Goal: Task Accomplishment & Management: Use online tool/utility

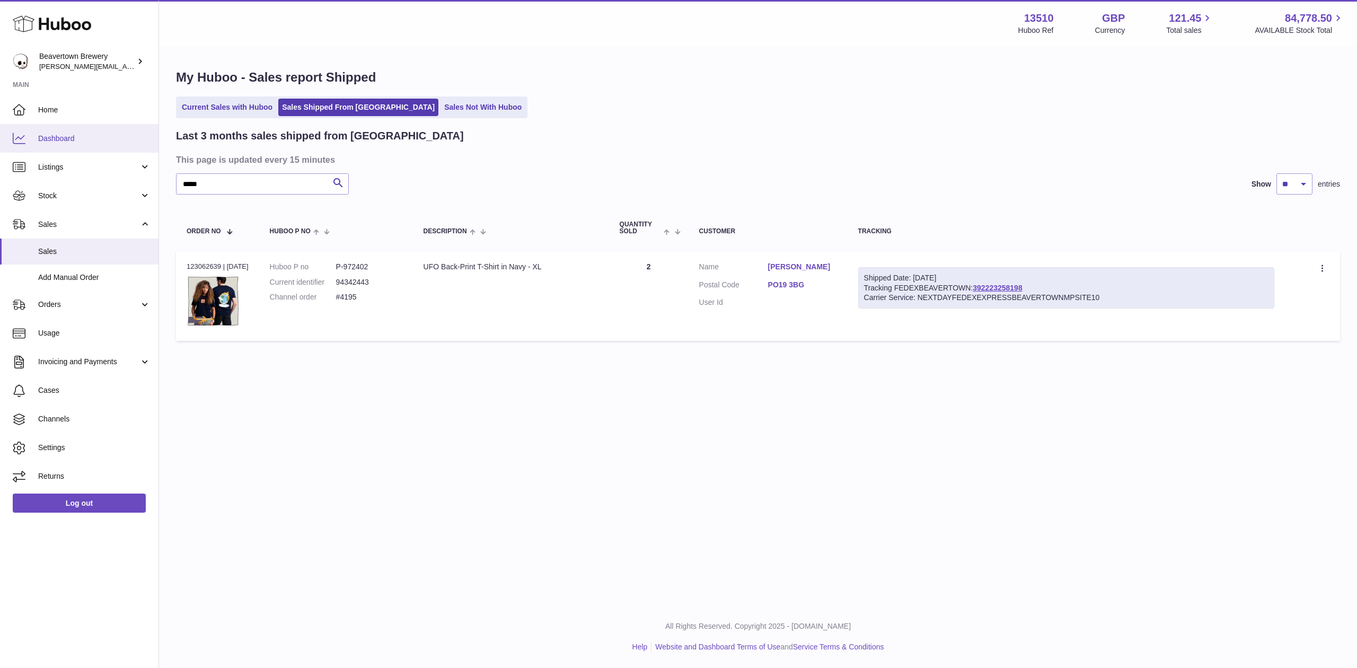
click at [75, 126] on link "Dashboard" at bounding box center [79, 138] width 159 height 29
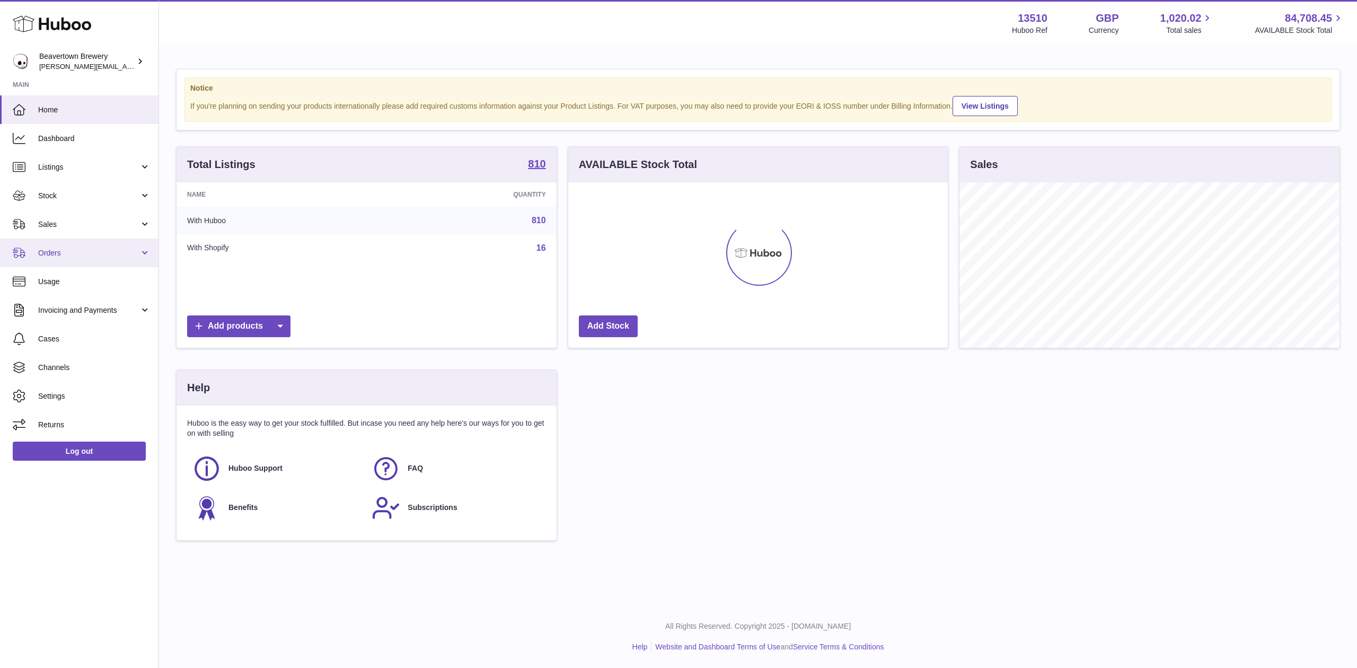
scroll to position [165, 380]
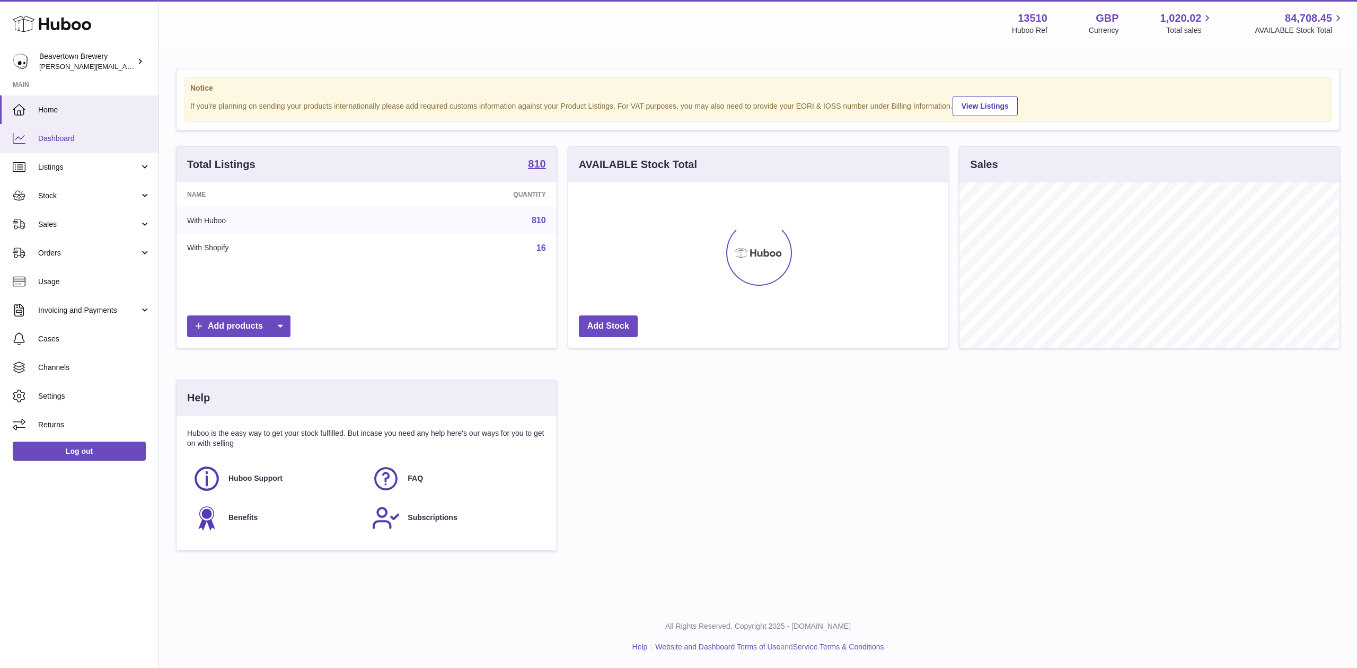
click at [27, 136] on link "Dashboard" at bounding box center [79, 138] width 159 height 29
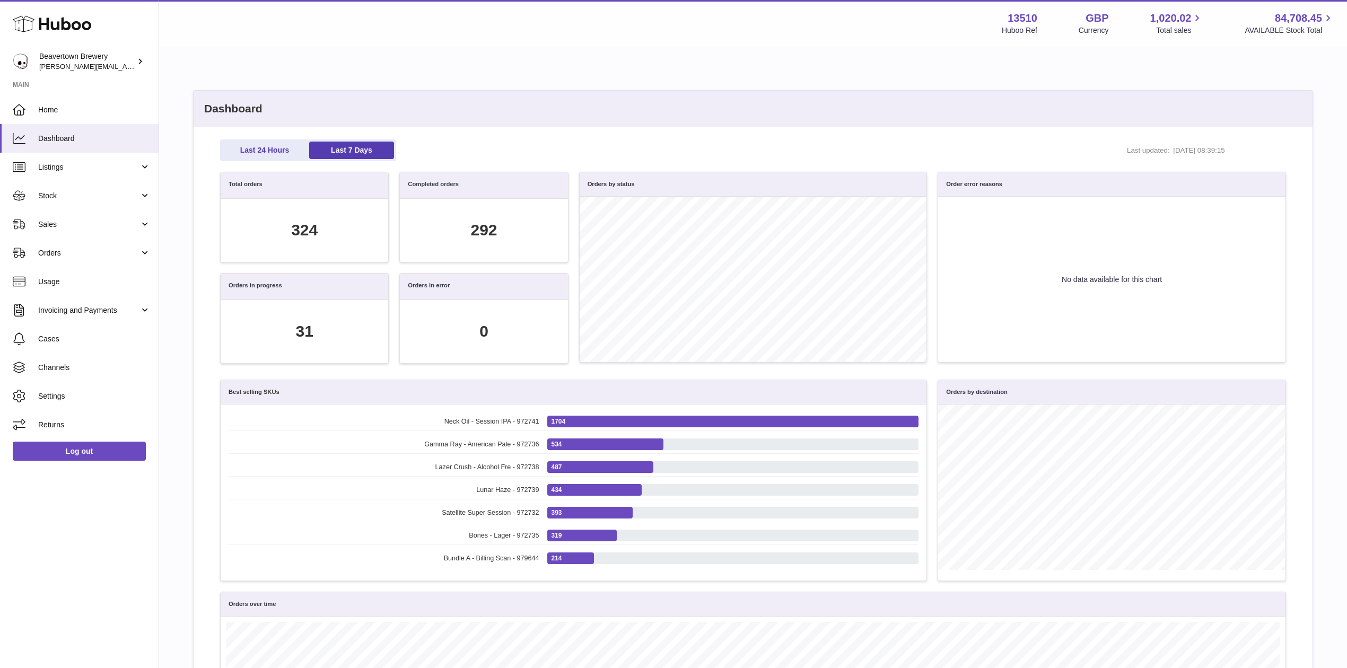
scroll to position [121, 1053]
click at [38, 187] on link "Stock" at bounding box center [79, 195] width 159 height 29
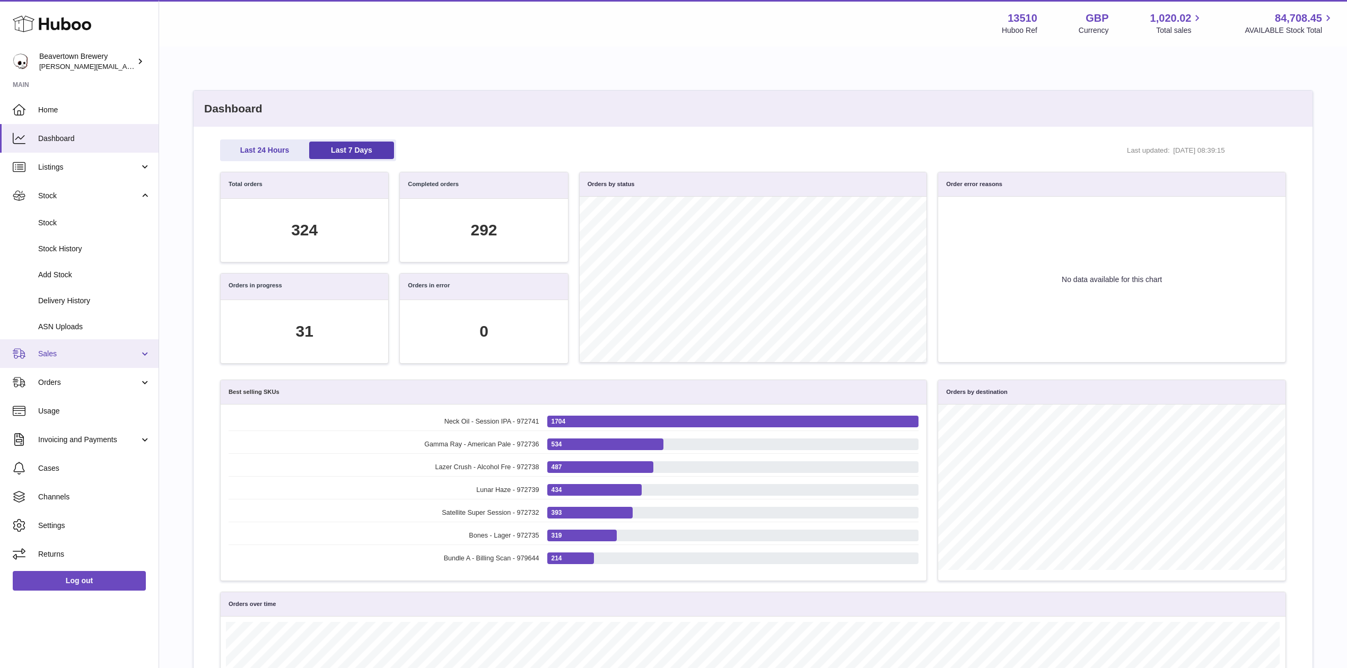
click at [68, 361] on link "Sales" at bounding box center [79, 353] width 159 height 29
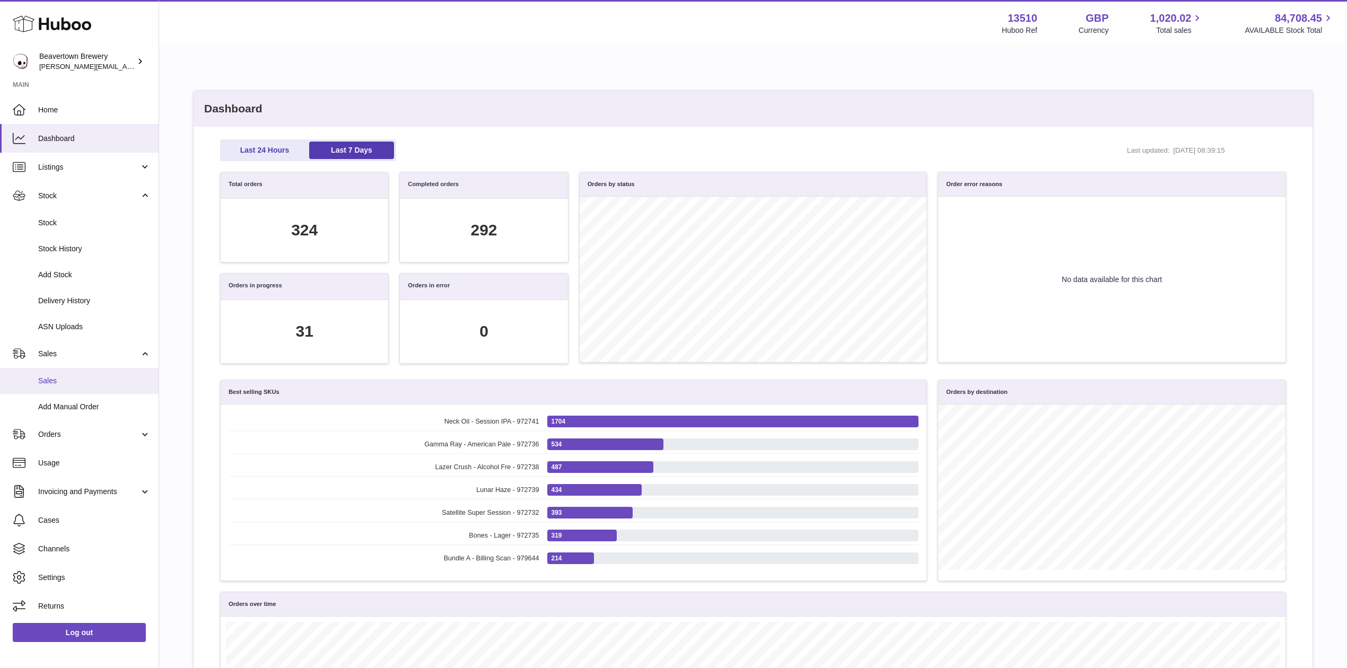
click at [82, 382] on span "Sales" at bounding box center [94, 381] width 112 height 10
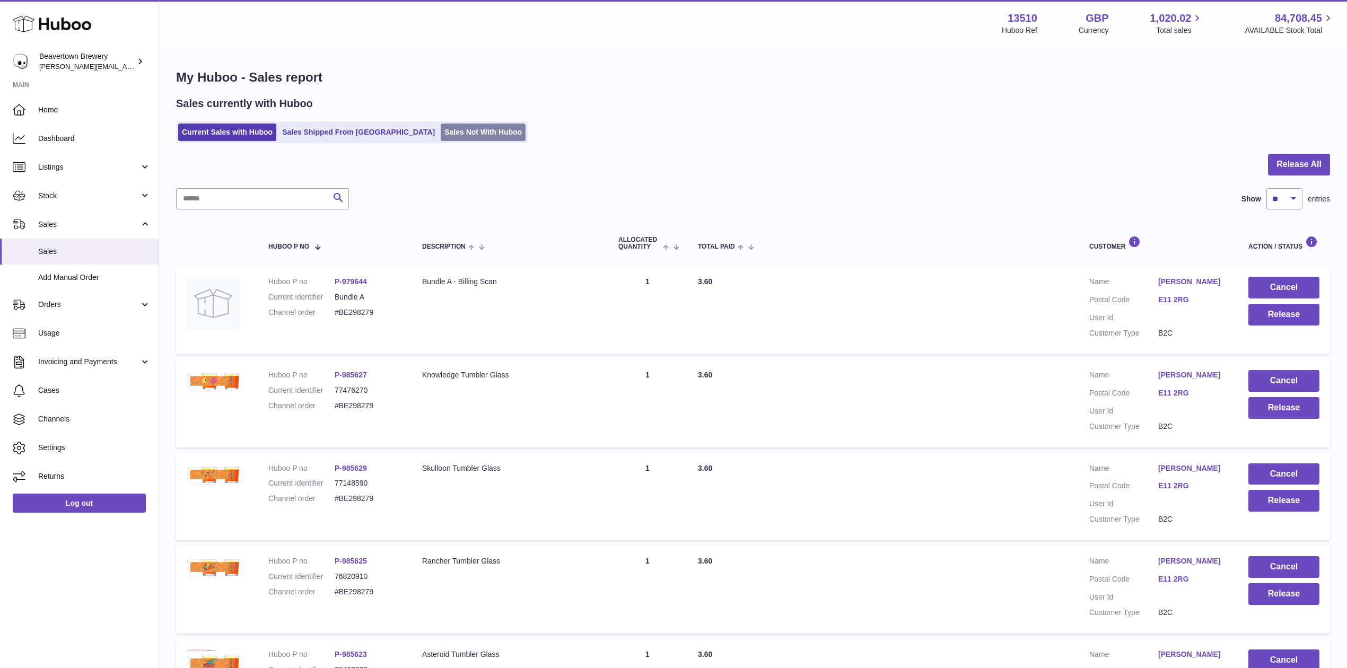
click at [441, 128] on link "Sales Not With Huboo" at bounding box center [483, 132] width 85 height 17
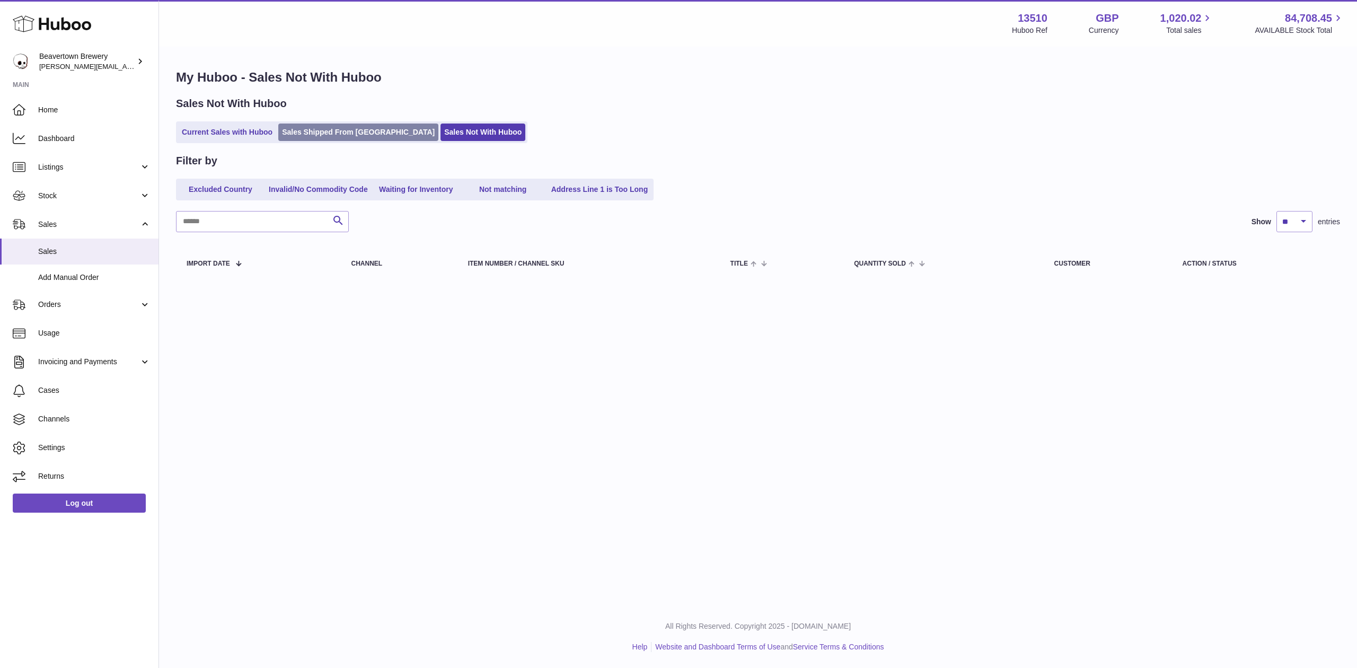
click at [353, 130] on link "Sales Shipped From [GEOGRAPHIC_DATA]" at bounding box center [358, 132] width 160 height 17
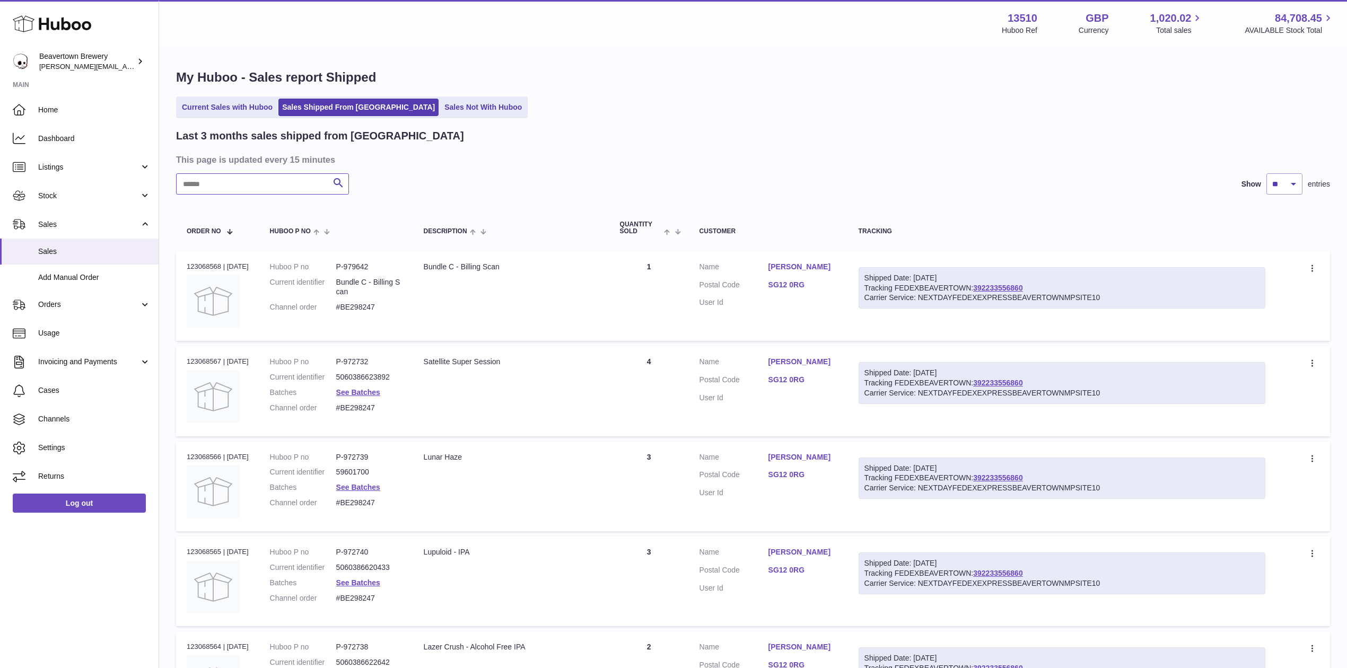
click at [196, 179] on input "text" at bounding box center [262, 183] width 173 height 21
paste input "*****"
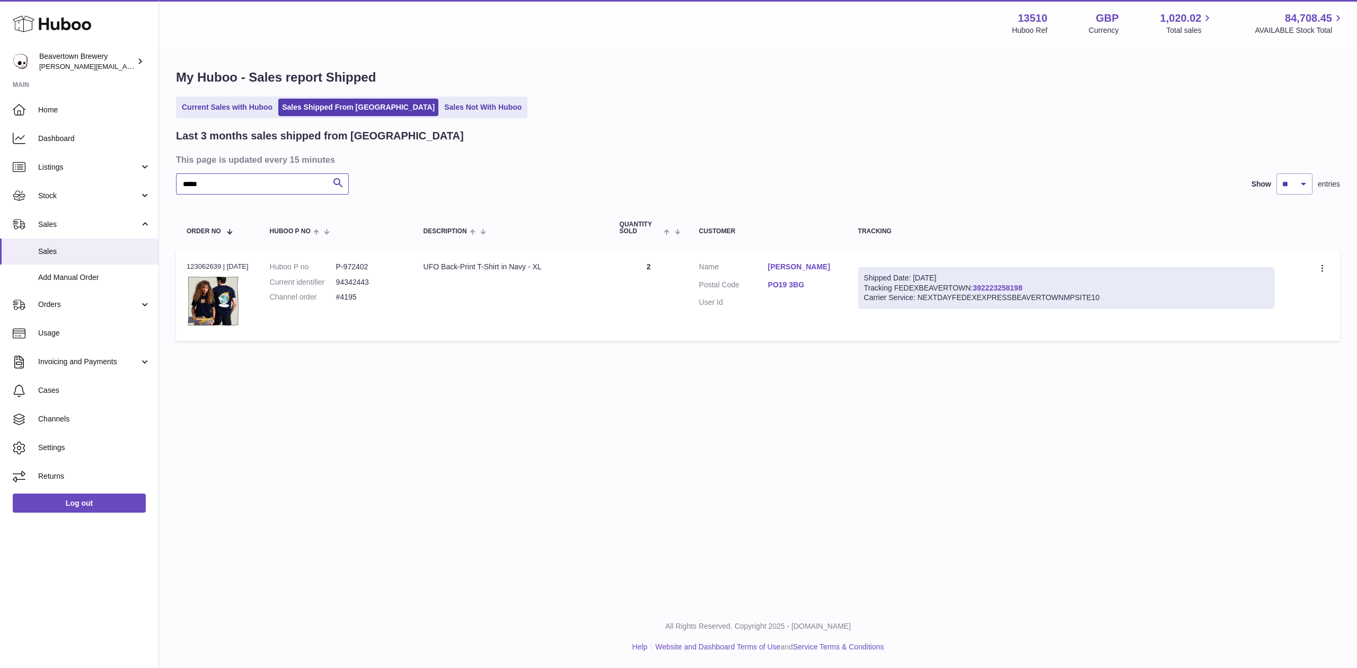
type input "*****"
click at [100, 265] on link "Add Manual Order" at bounding box center [79, 278] width 159 height 26
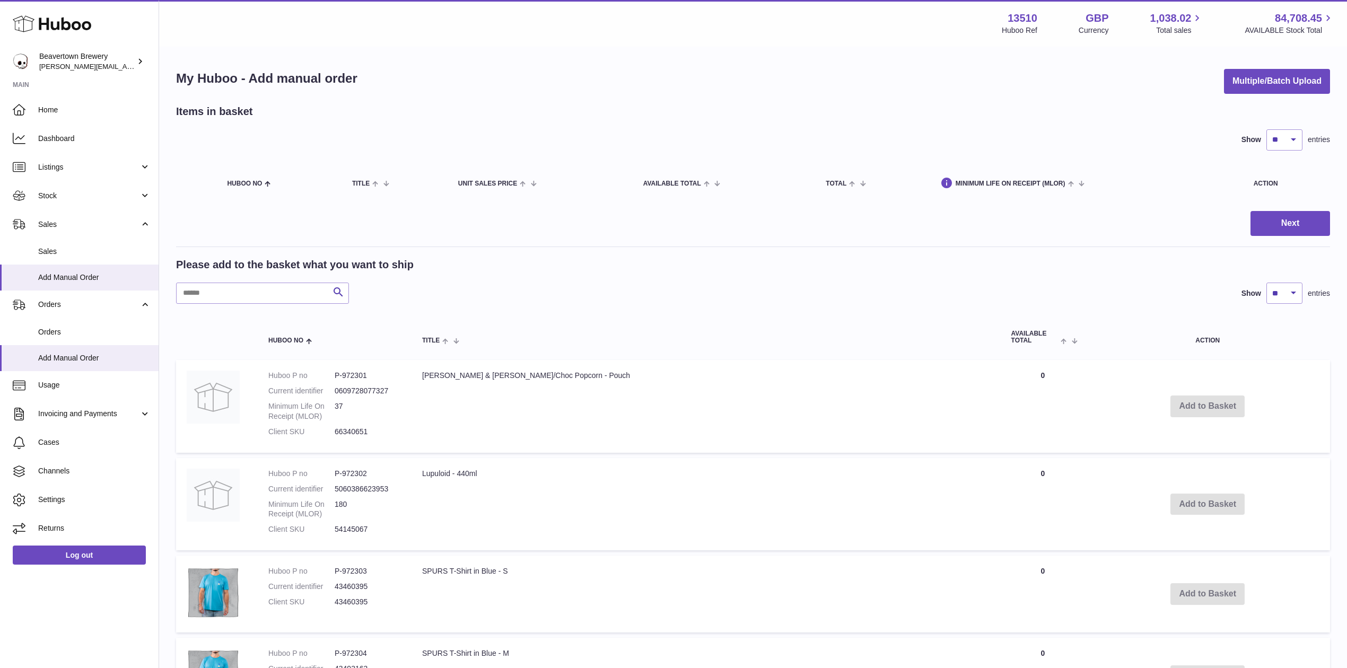
click at [1282, 60] on div "My Huboo - Add manual order Multiple/Batch Upload Items in basket Show ** ** **…" at bounding box center [753, 667] width 1188 height 1238
click at [1281, 75] on button "Multiple/Batch Upload" at bounding box center [1277, 81] width 106 height 25
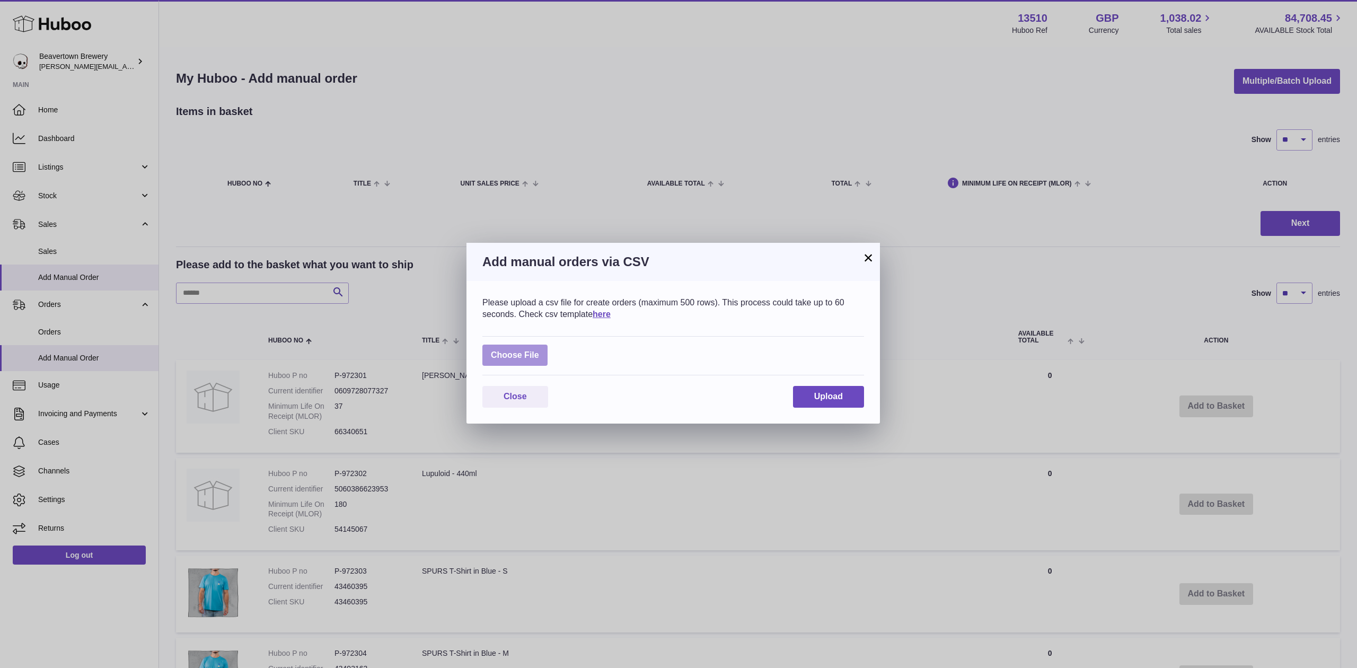
click at [526, 348] on label at bounding box center [514, 356] width 65 height 22
click at [539, 350] on input "file" at bounding box center [539, 350] width 1 height 1
type input "**********"
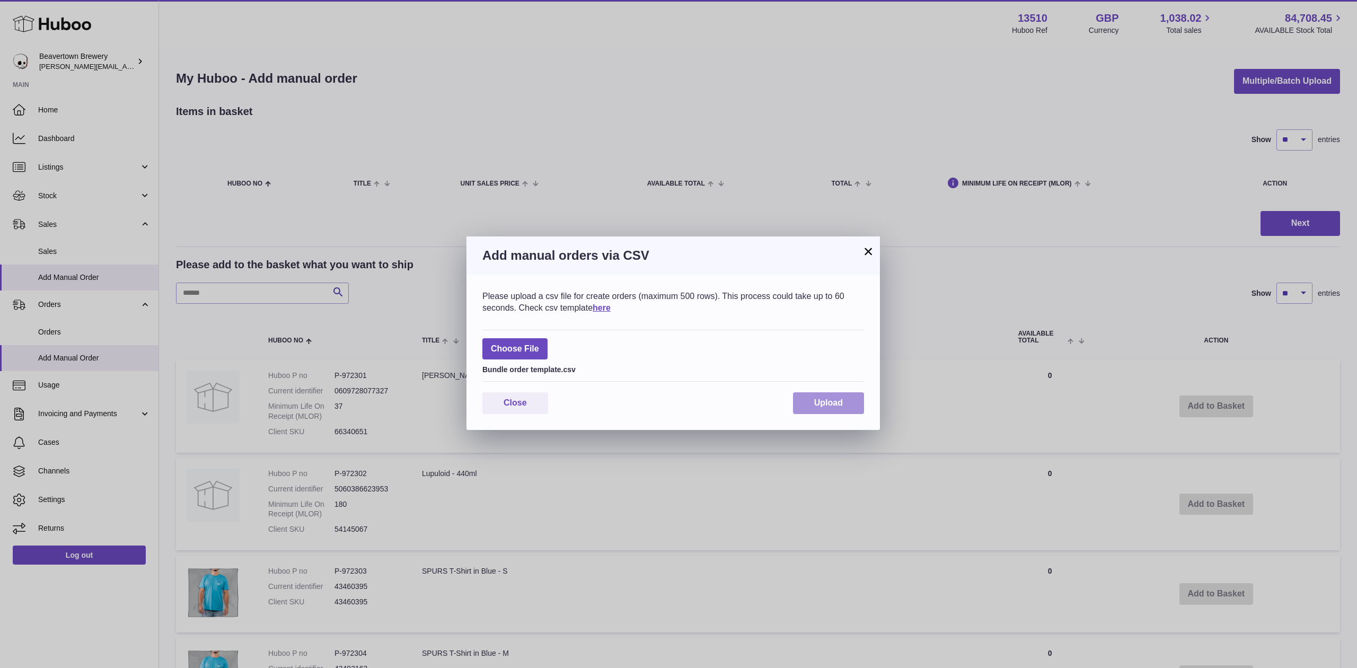
click at [828, 398] on span "Upload" at bounding box center [828, 402] width 29 height 9
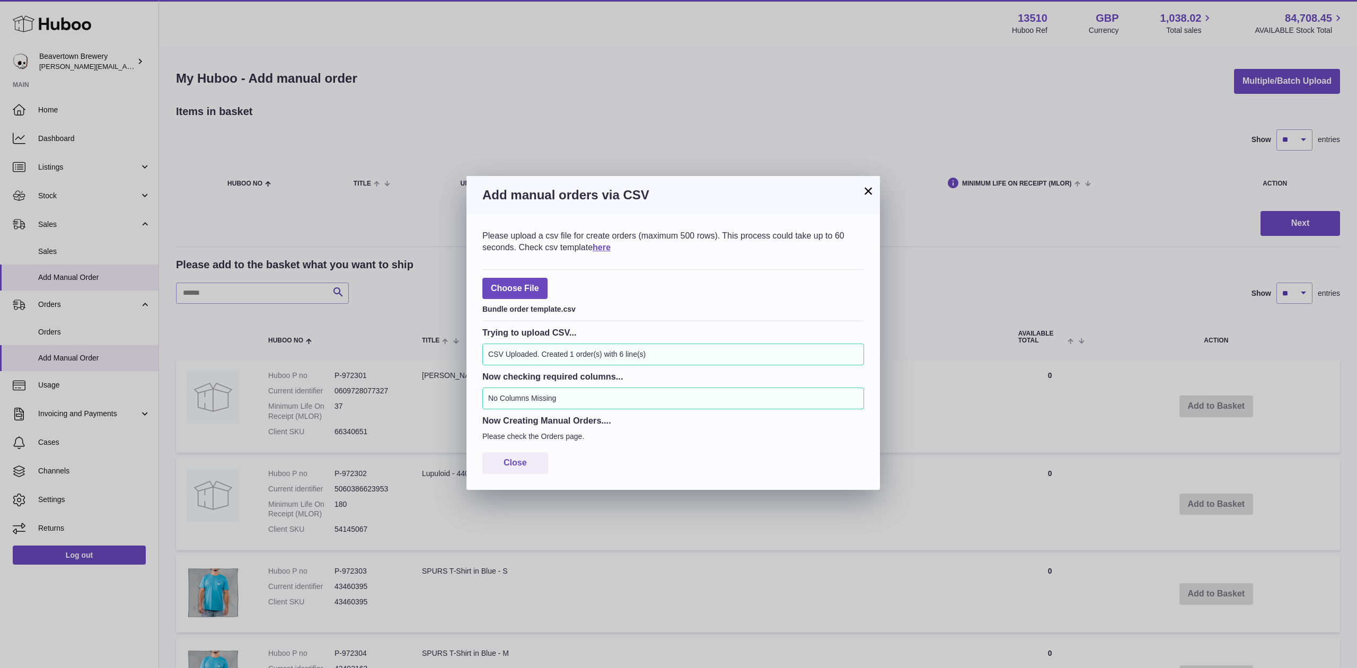
click at [863, 191] on button "×" at bounding box center [868, 191] width 13 height 13
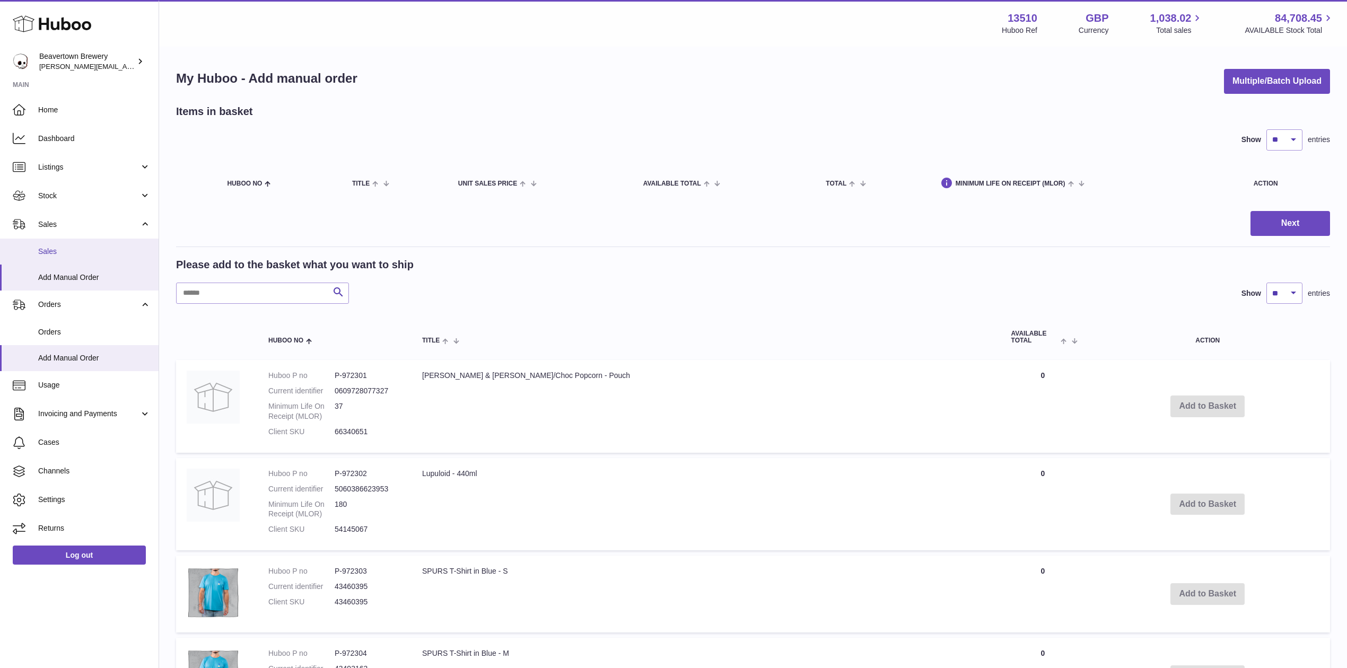
click at [62, 253] on span "Sales" at bounding box center [94, 252] width 112 height 10
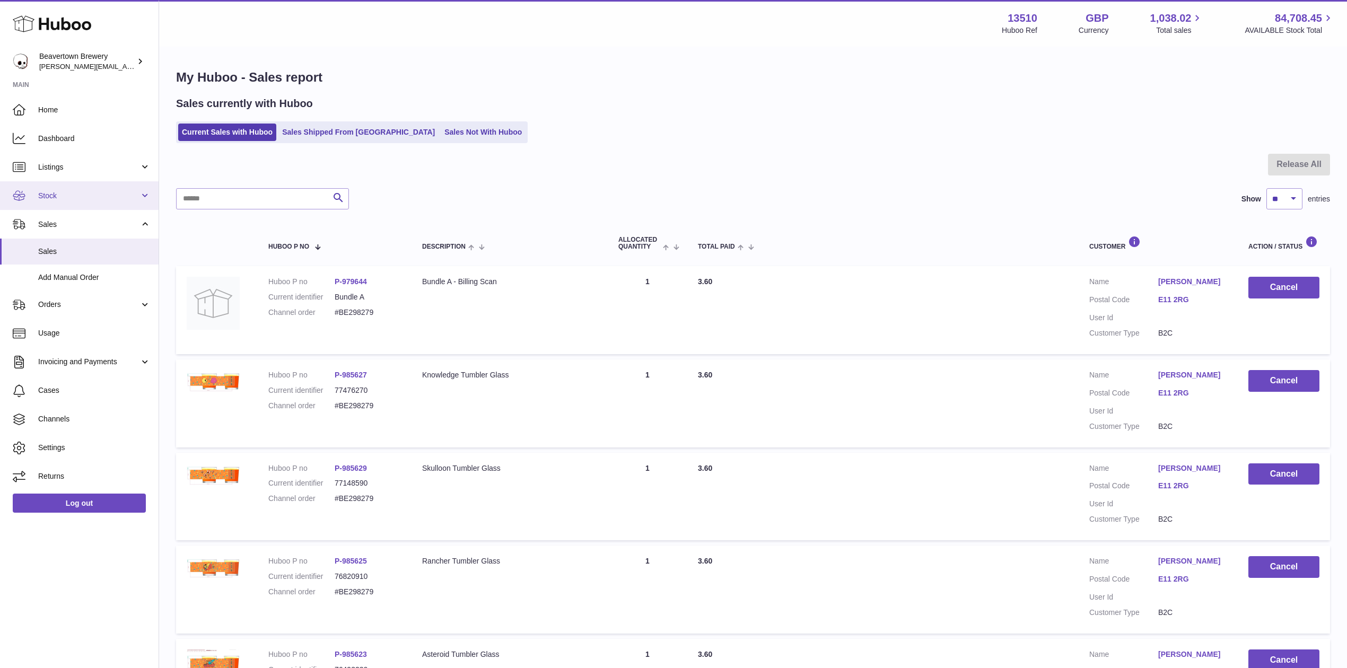
click at [73, 196] on span "Stock" at bounding box center [88, 196] width 101 height 10
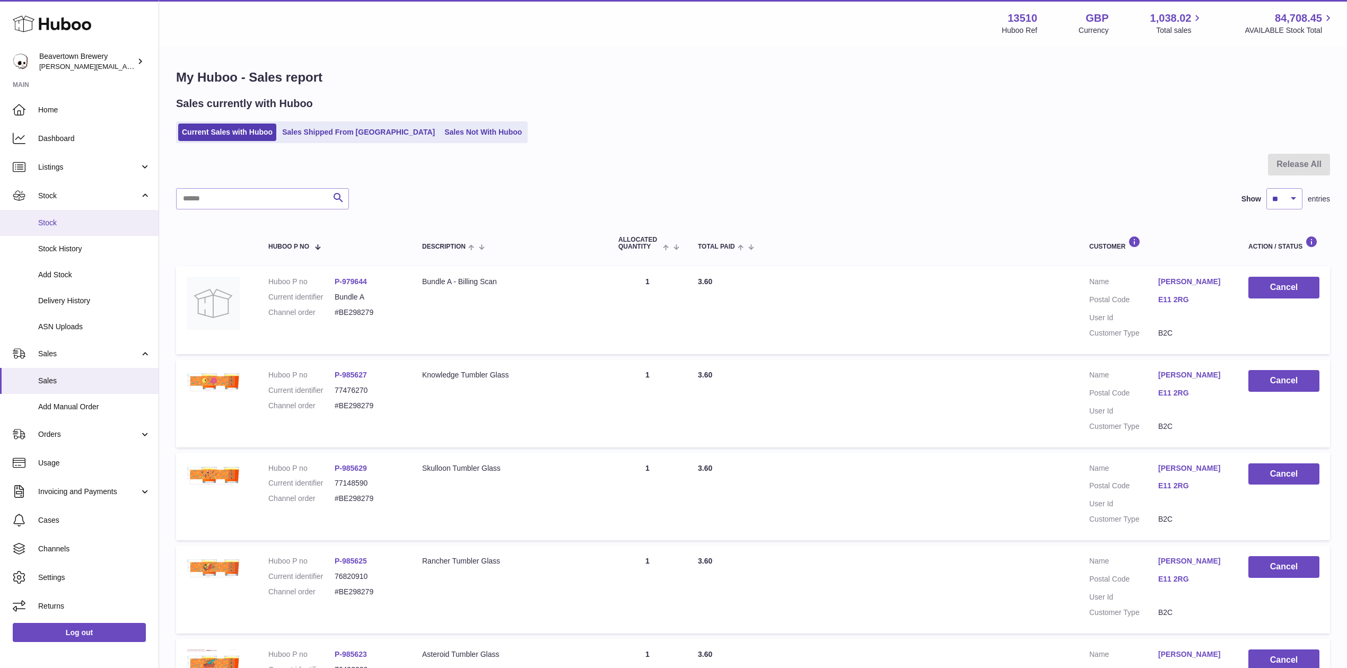
click at [75, 224] on span "Stock" at bounding box center [94, 223] width 112 height 10
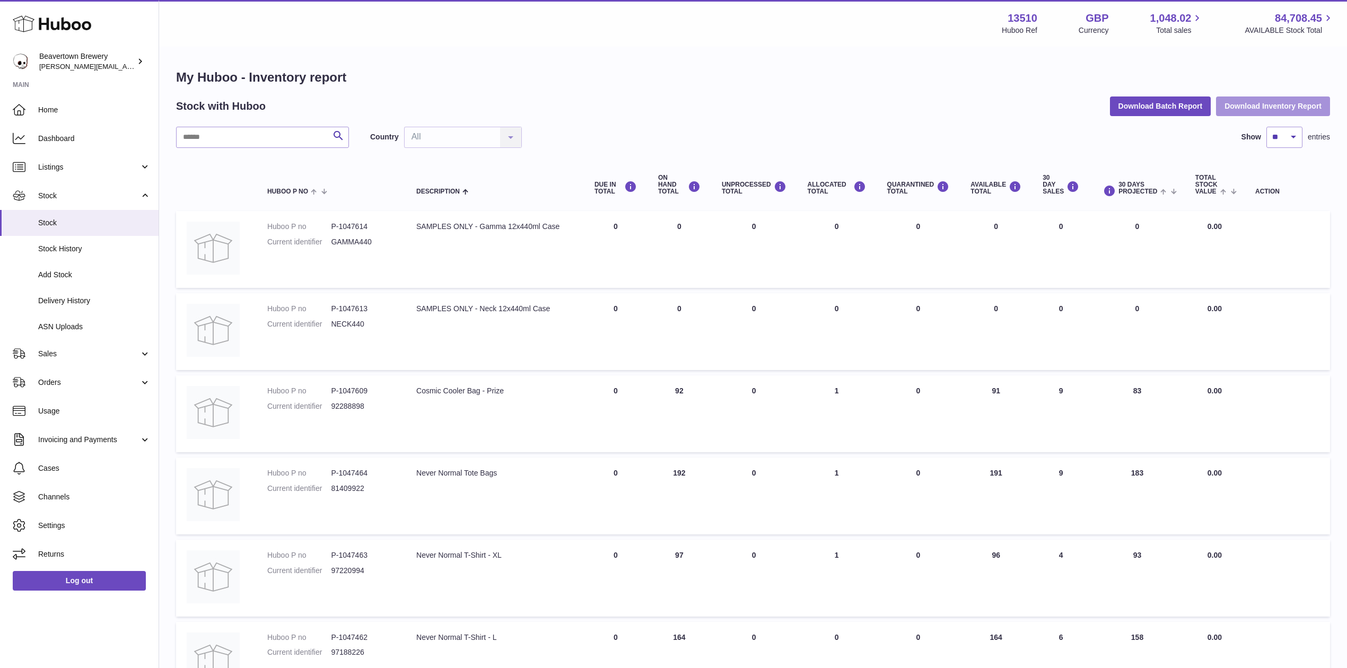
click at [1226, 104] on button "Download Inventory Report" at bounding box center [1273, 105] width 114 height 19
click at [1181, 109] on button "Download Batch Report" at bounding box center [1160, 105] width 101 height 19
click at [70, 146] on link "Dashboard" at bounding box center [79, 138] width 159 height 29
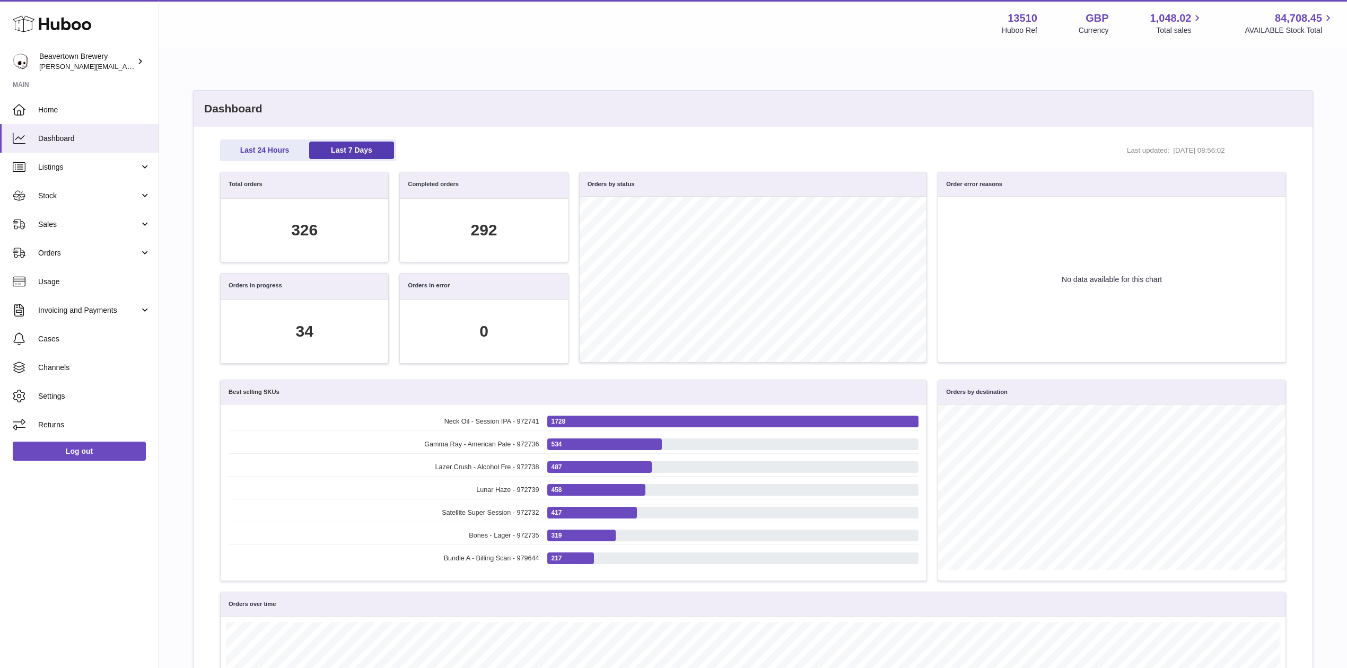
scroll to position [121, 1053]
click at [64, 203] on link "Stock" at bounding box center [79, 195] width 159 height 29
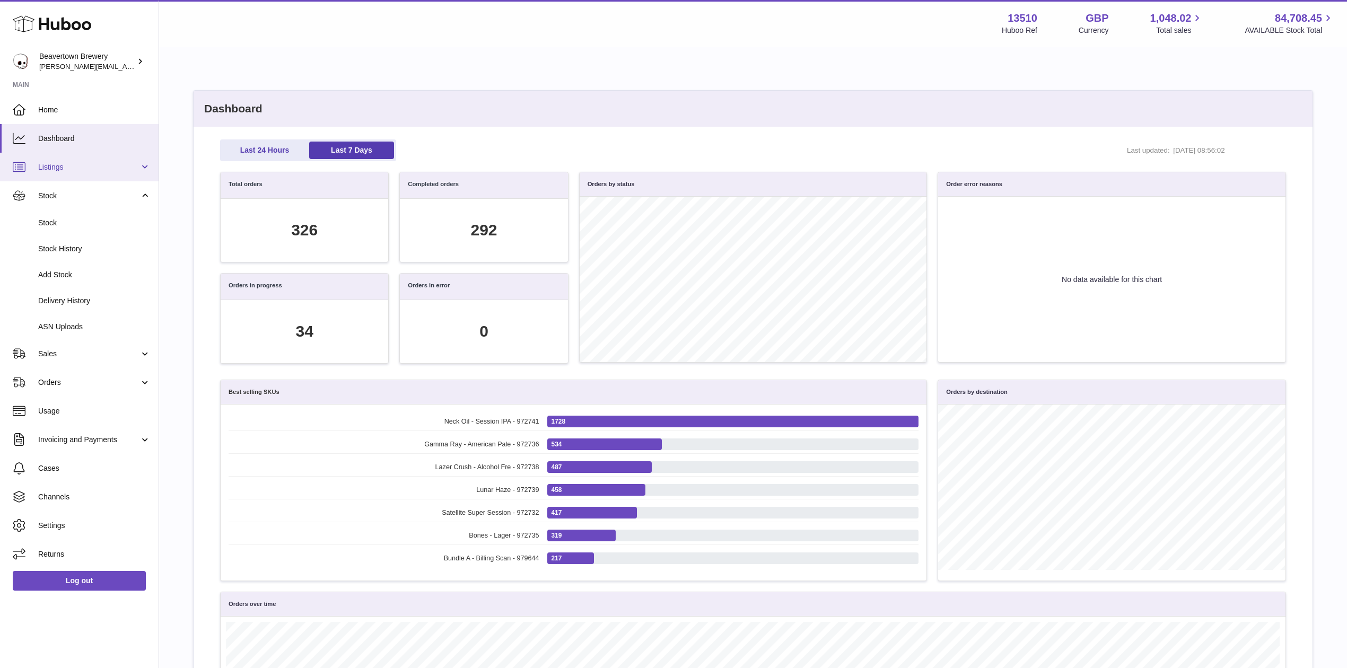
click at [70, 155] on link "Listings" at bounding box center [79, 167] width 159 height 29
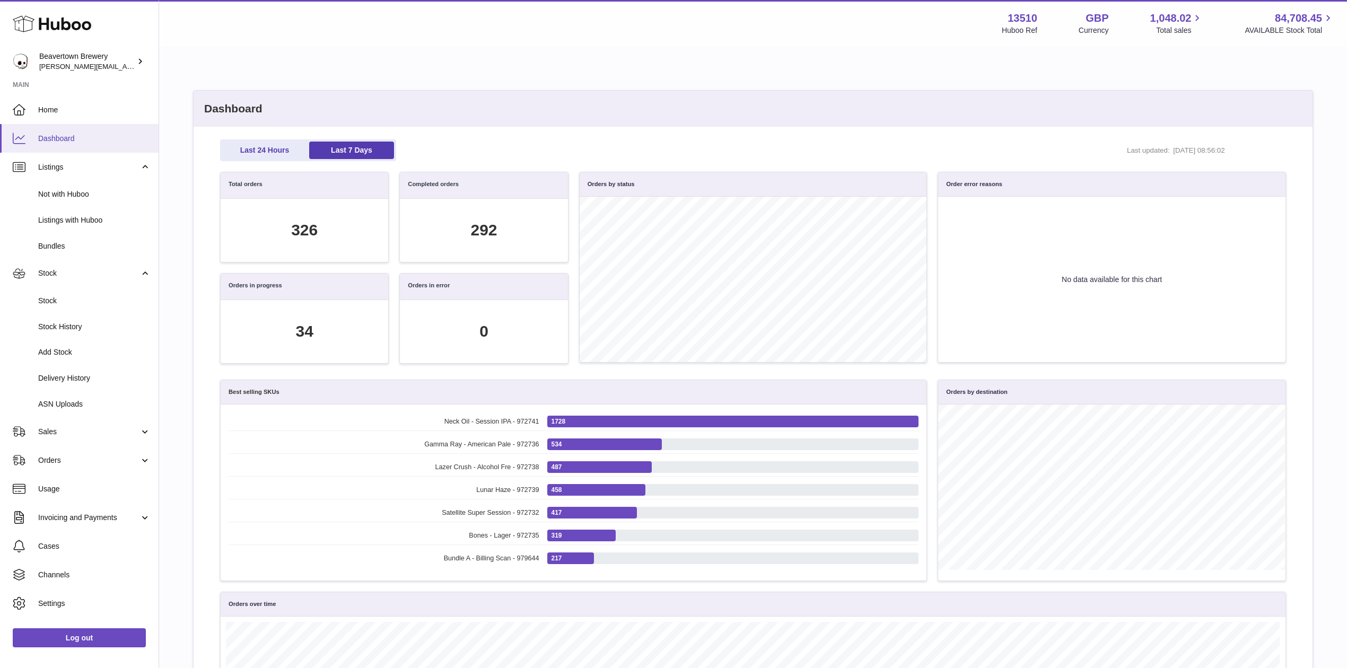
click at [67, 139] on span "Dashboard" at bounding box center [94, 139] width 112 height 10
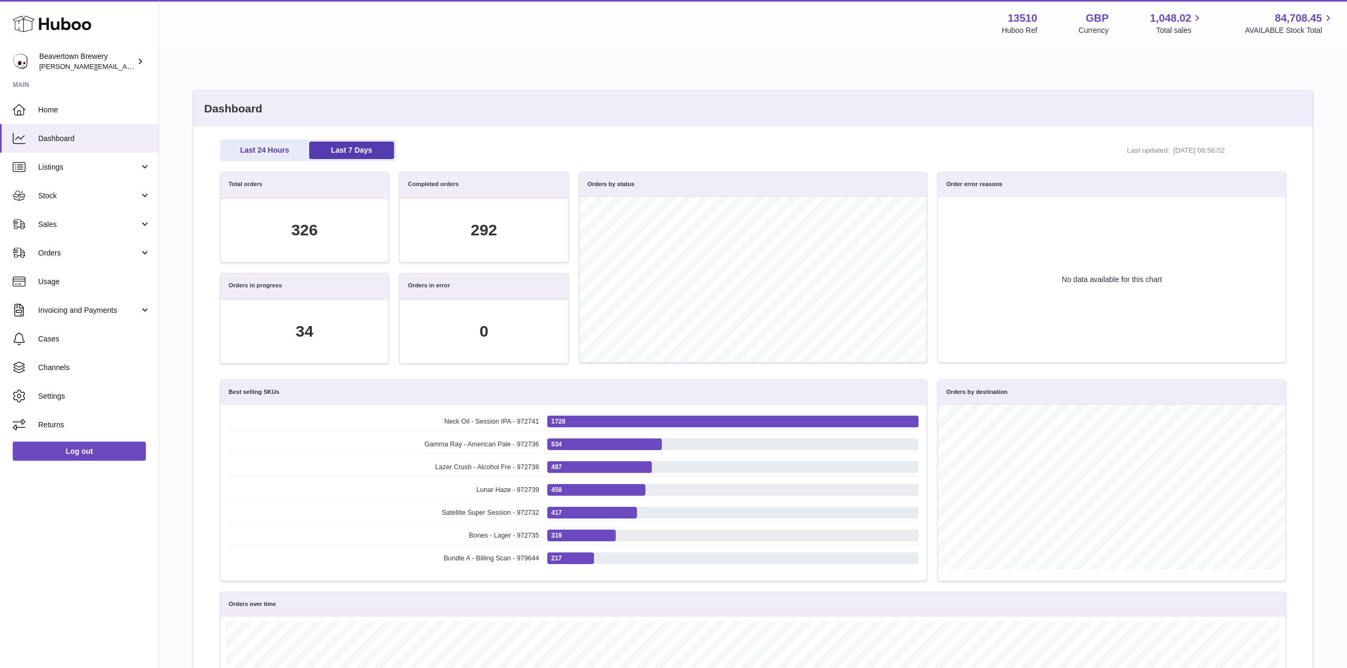
scroll to position [121, 1053]
click at [60, 198] on span "Stock" at bounding box center [88, 196] width 101 height 10
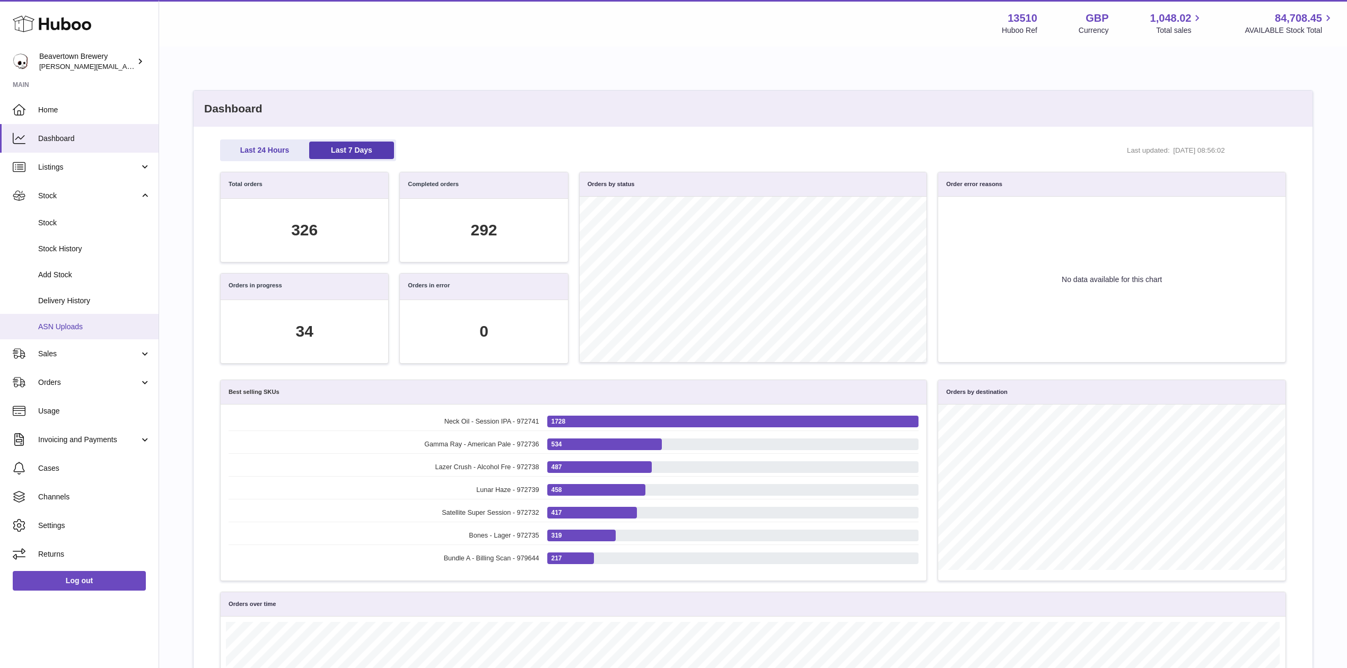
click at [79, 325] on span "ASN Uploads" at bounding box center [94, 327] width 112 height 10
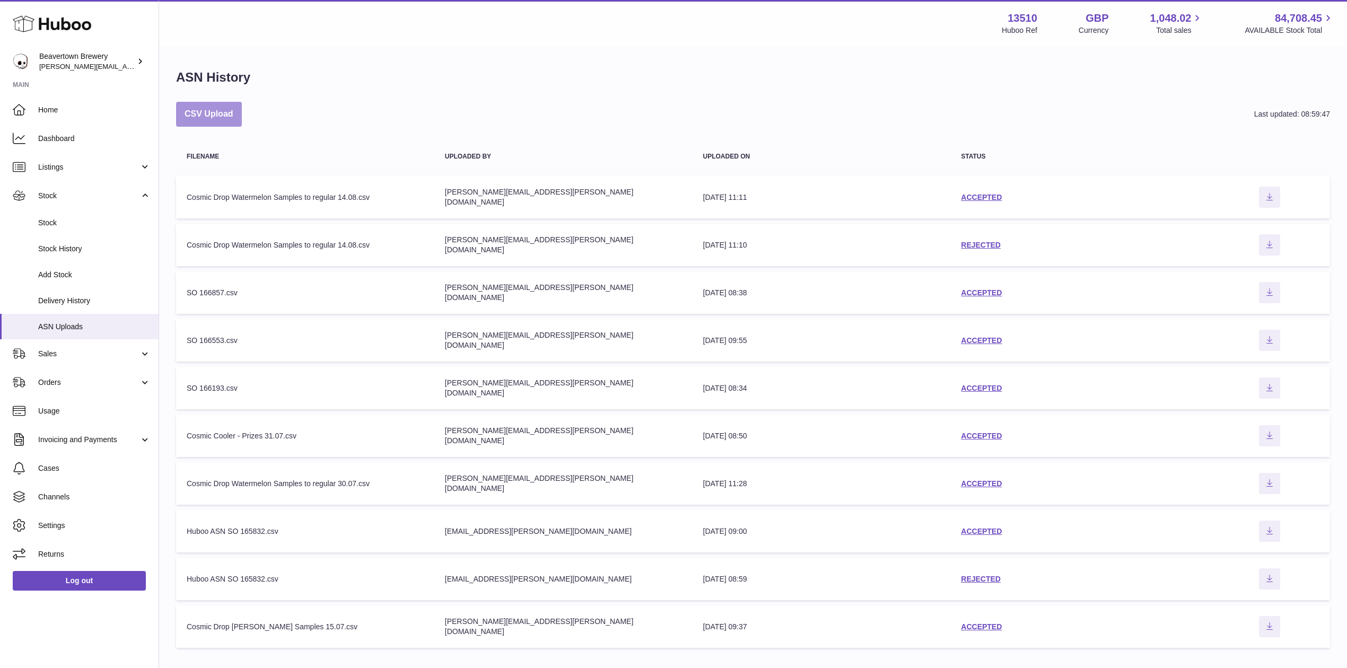
click at [216, 122] on button "CSV Upload" at bounding box center [209, 114] width 66 height 25
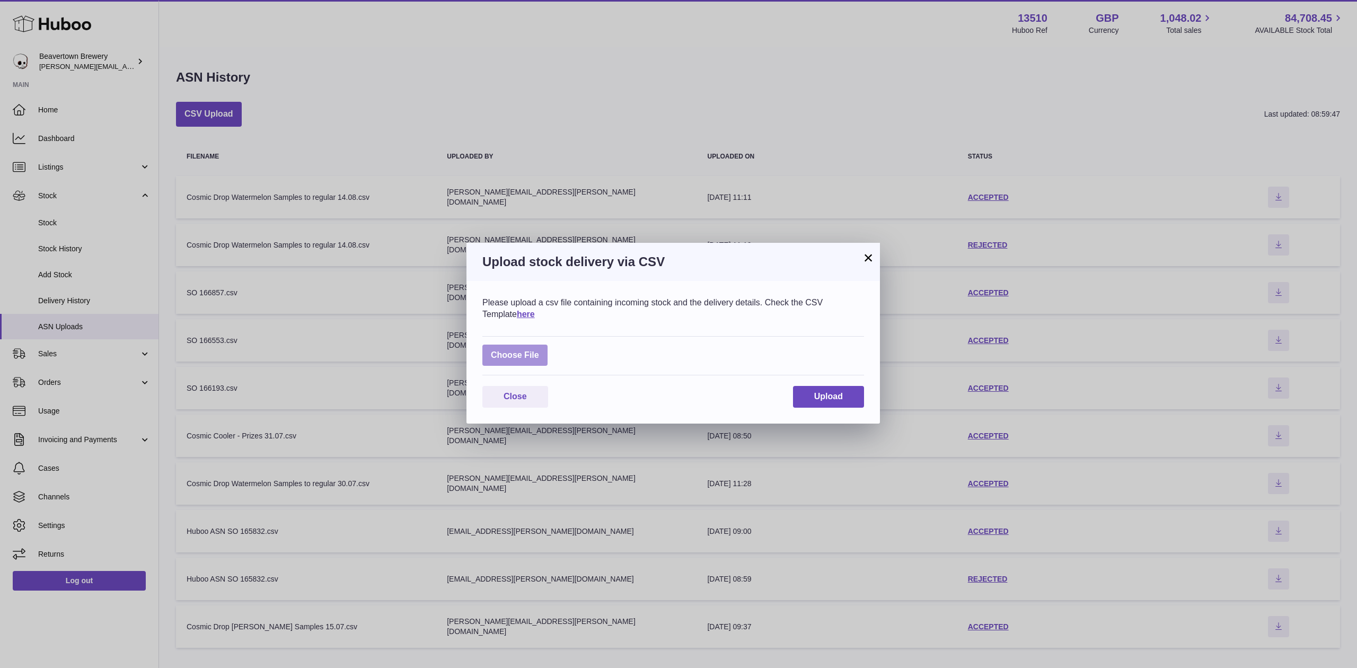
click at [528, 352] on label at bounding box center [514, 356] width 65 height 22
click at [539, 350] on input "file" at bounding box center [539, 350] width 1 height 1
type input "**********"
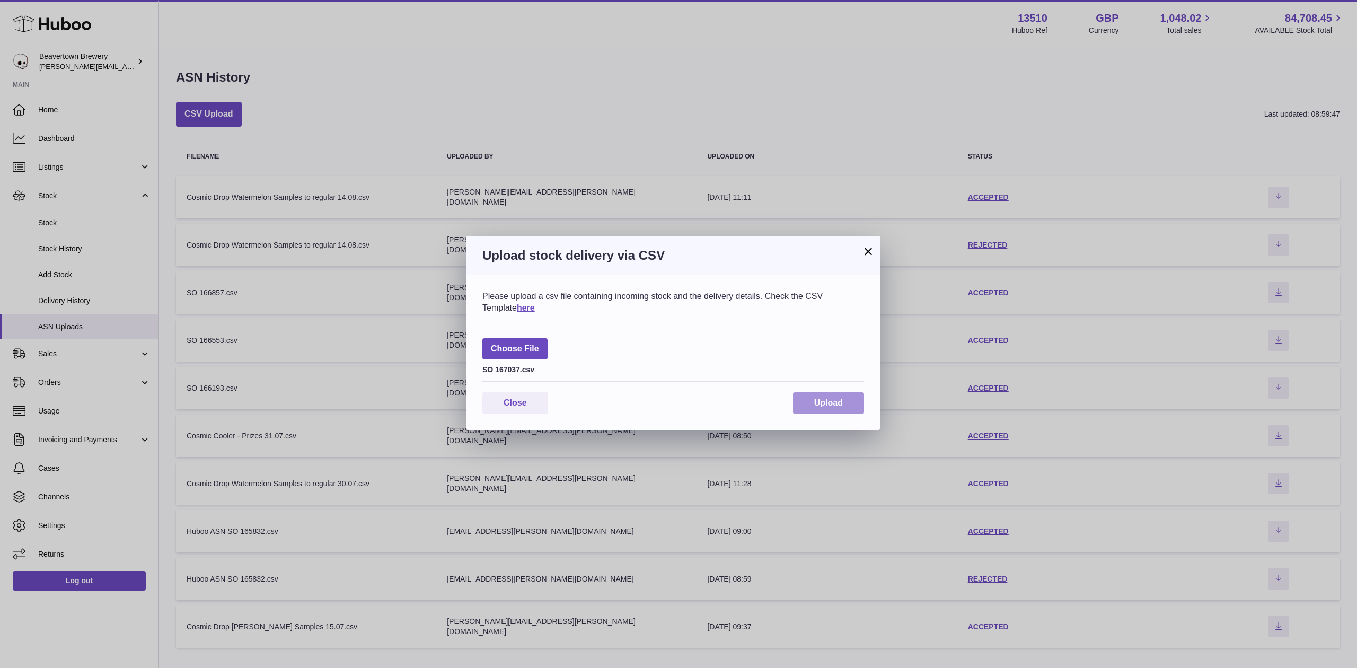
click at [815, 398] on span "Upload" at bounding box center [828, 402] width 29 height 9
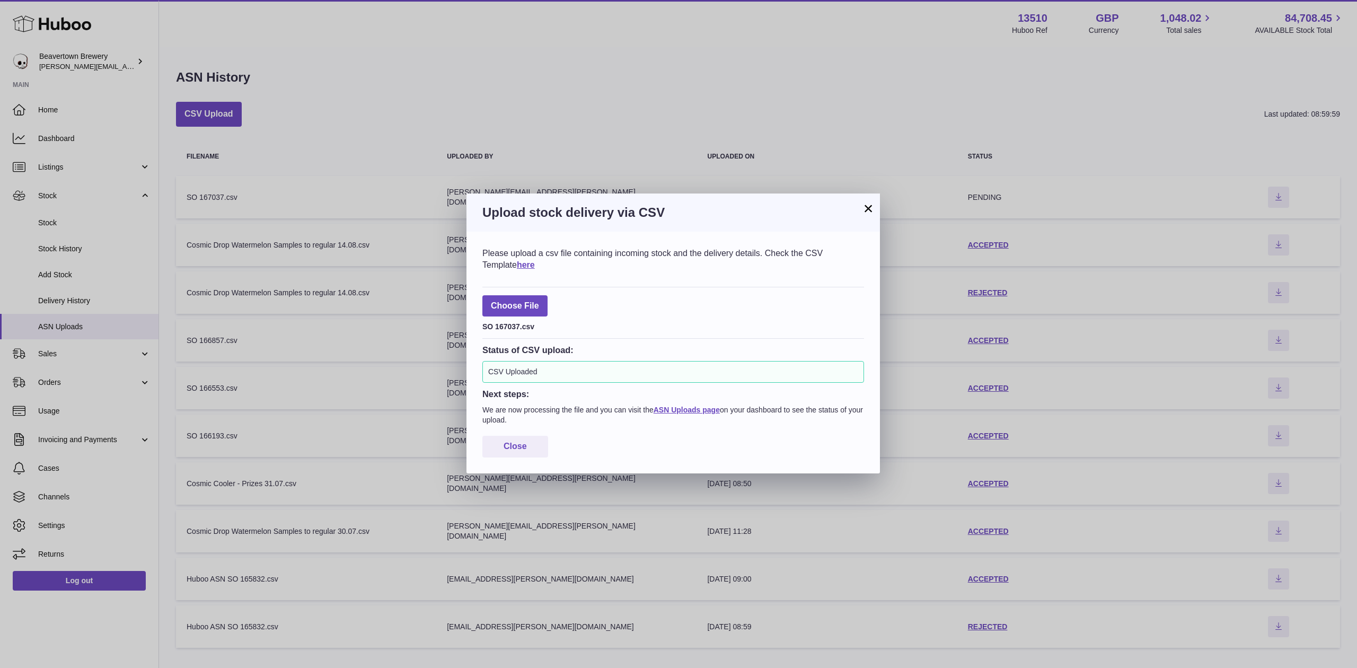
click at [867, 209] on button "×" at bounding box center [868, 208] width 13 height 13
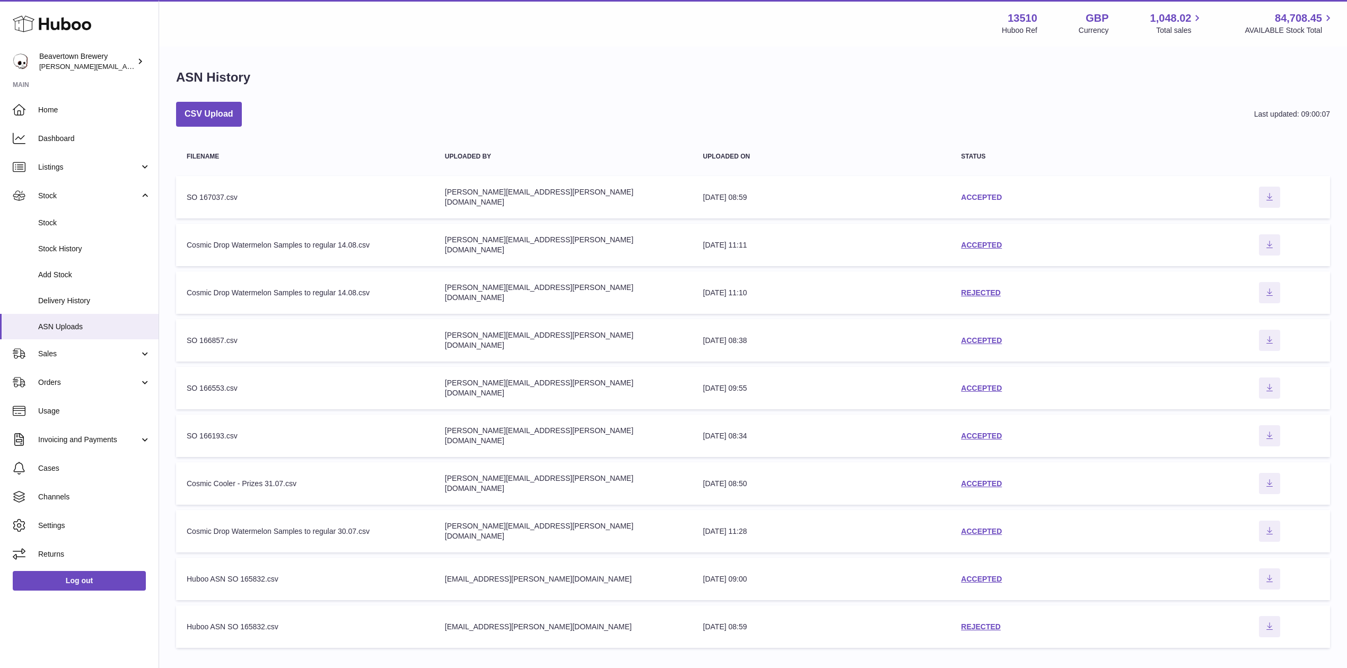
click at [965, 196] on link "ACCEPTED" at bounding box center [981, 197] width 41 height 8
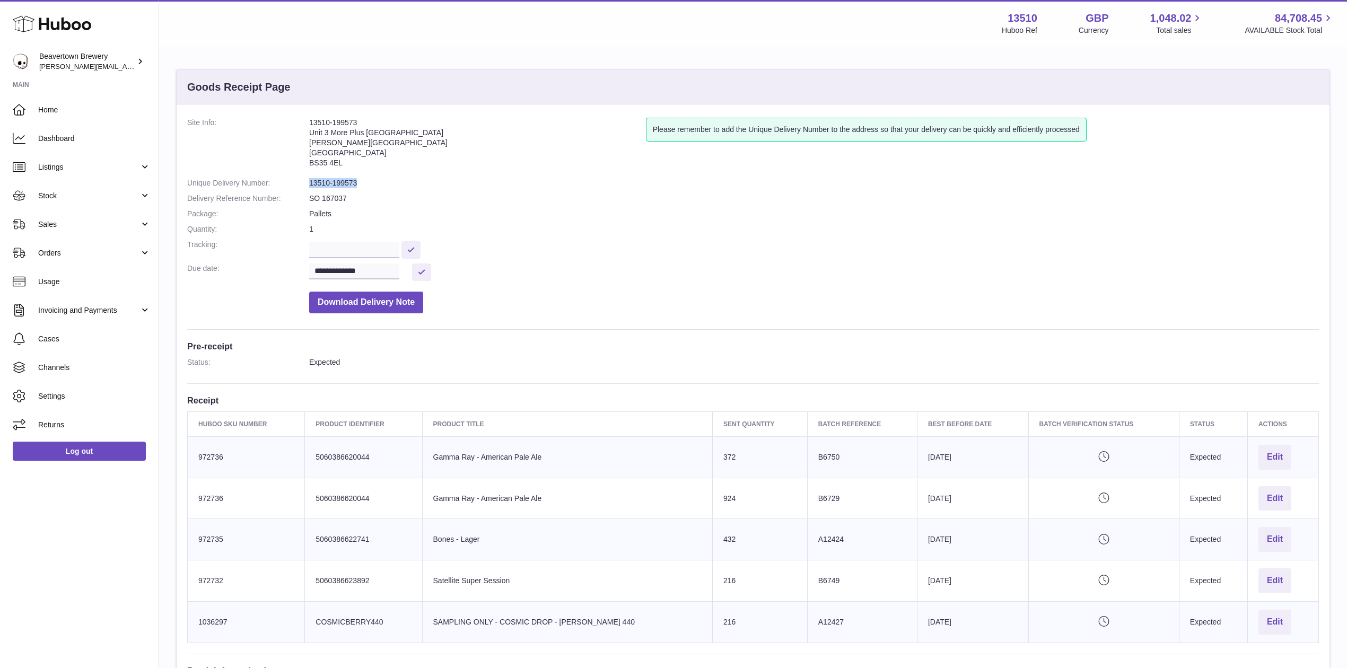
drag, startPoint x: 361, startPoint y: 179, endPoint x: 308, endPoint y: 182, distance: 53.1
click at [308, 182] on dl "**********" at bounding box center [752, 218] width 1131 height 201
click at [294, 172] on dt "Site Info:" at bounding box center [248, 145] width 122 height 55
drag, startPoint x: 359, startPoint y: 179, endPoint x: 310, endPoint y: 187, distance: 49.3
click at [310, 187] on dd "13510-199573" at bounding box center [813, 183] width 1009 height 10
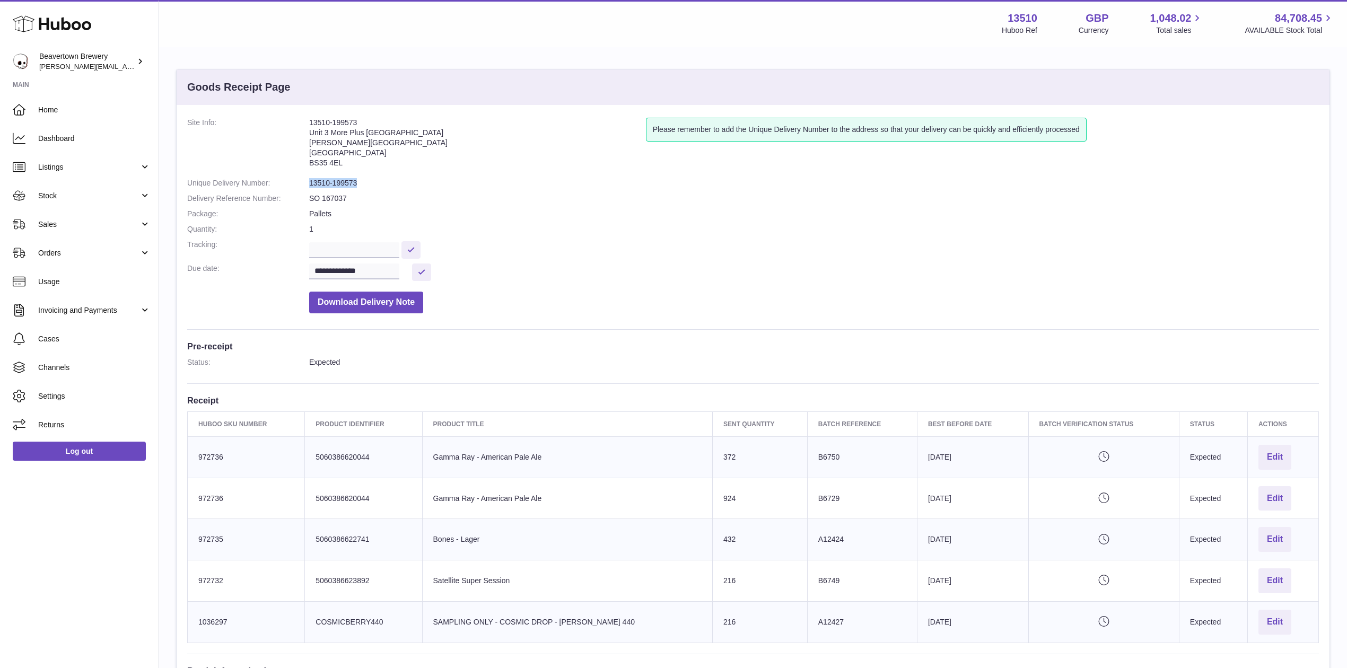
copy dd "13510-199573"
click at [60, 215] on link "Sales" at bounding box center [79, 224] width 159 height 29
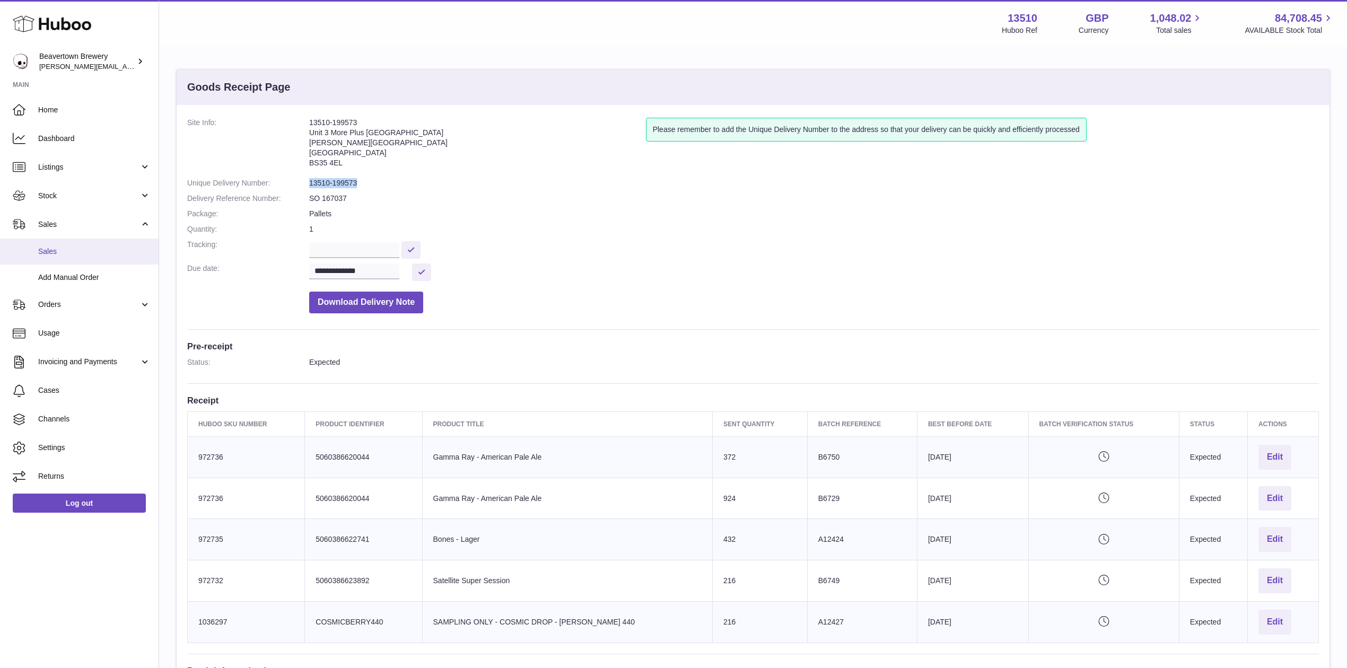
click at [81, 254] on span "Sales" at bounding box center [94, 252] width 112 height 10
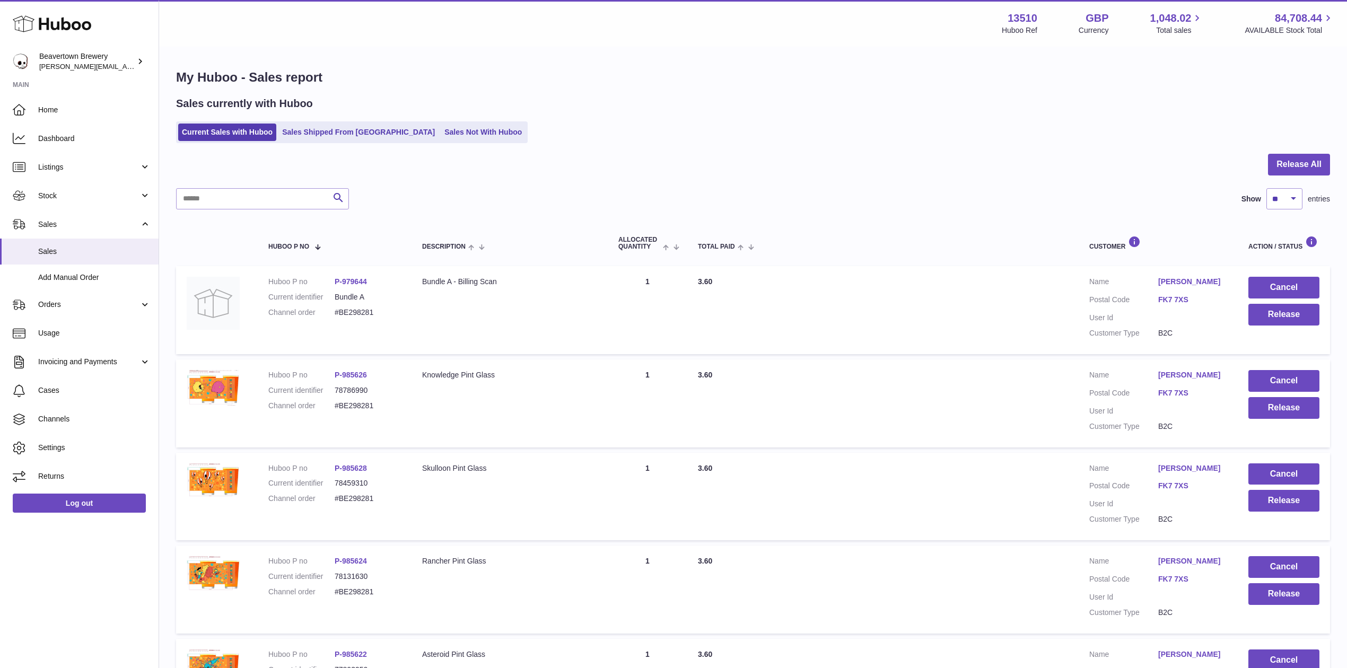
click at [329, 147] on div "My Huboo - Sales report Sales currently with Huboo Current Sales with Huboo Sal…" at bounding box center [753, 647] width 1188 height 1198
click at [329, 141] on ul "Current Sales with Huboo Sales Shipped From [GEOGRAPHIC_DATA] Sales Not With Hu…" at bounding box center [352, 132] width 352 height 22
click at [327, 135] on link "Sales Shipped From [GEOGRAPHIC_DATA]" at bounding box center [358, 132] width 160 height 17
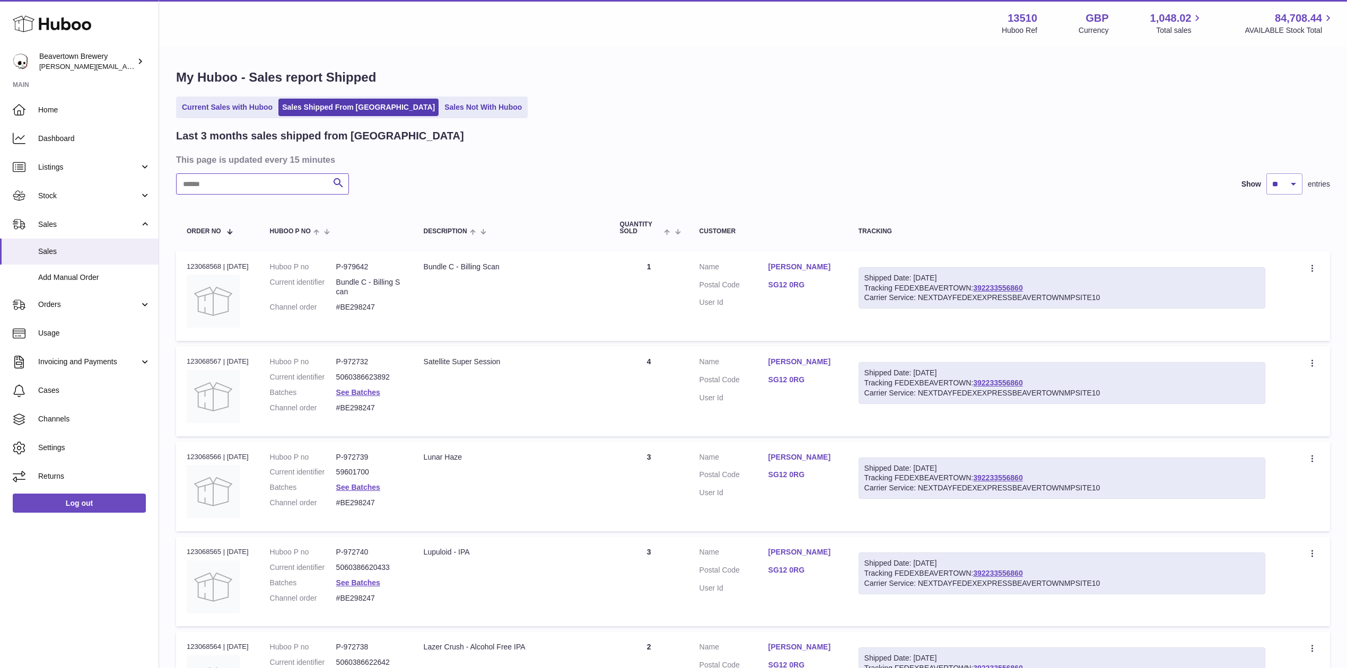
click at [264, 177] on input "text" at bounding box center [262, 183] width 173 height 21
paste input "*****"
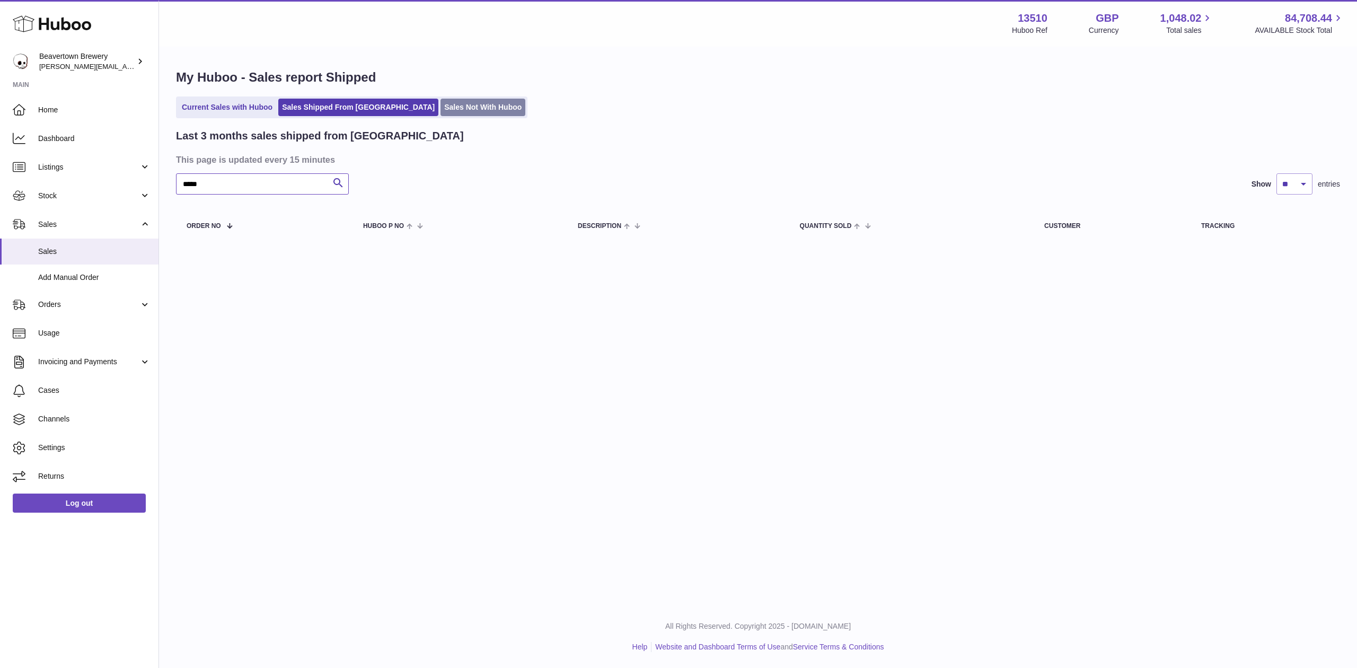
type input "*****"
click at [444, 100] on link "Sales Not With Huboo" at bounding box center [483, 107] width 85 height 17
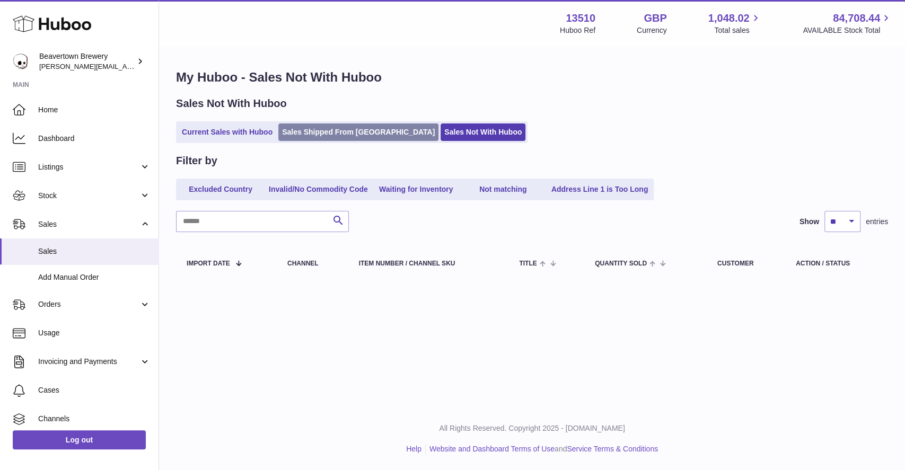
click at [322, 136] on link "Sales Shipped From [GEOGRAPHIC_DATA]" at bounding box center [358, 132] width 160 height 17
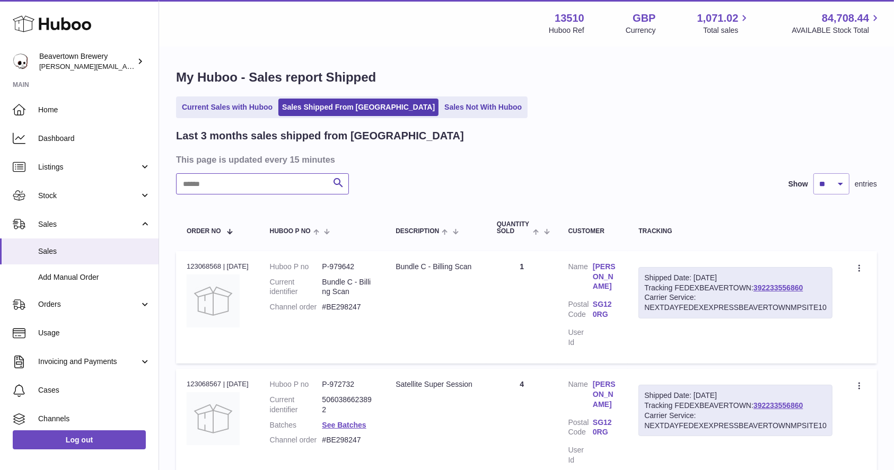
click at [293, 182] on input "text" at bounding box center [262, 183] width 173 height 21
paste input "*****"
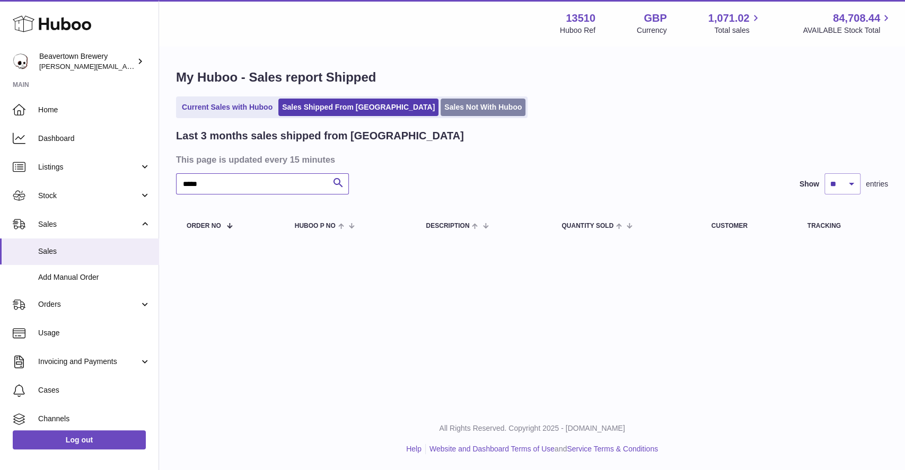
type input "*****"
click at [441, 111] on link "Sales Not With Huboo" at bounding box center [483, 107] width 85 height 17
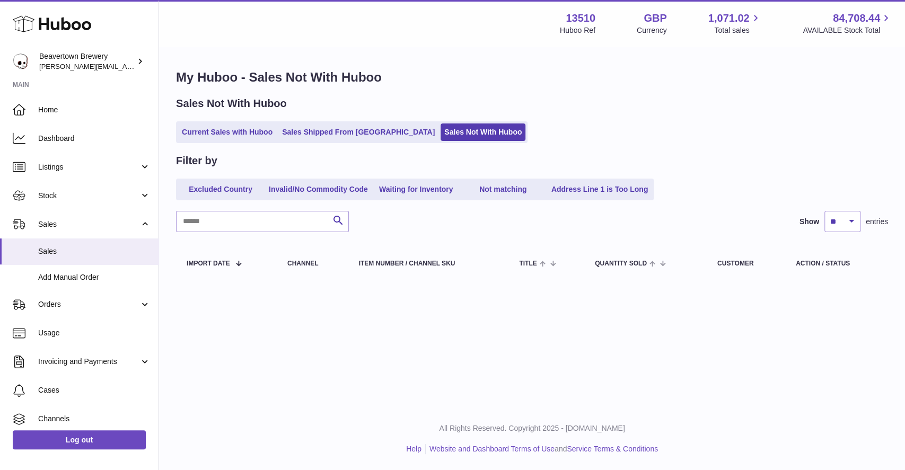
click at [255, 121] on ul "Current Sales with Huboo Sales Shipped From [GEOGRAPHIC_DATA] Sales Not With Hu…" at bounding box center [352, 132] width 352 height 22
